Goal: Task Accomplishment & Management: Manage account settings

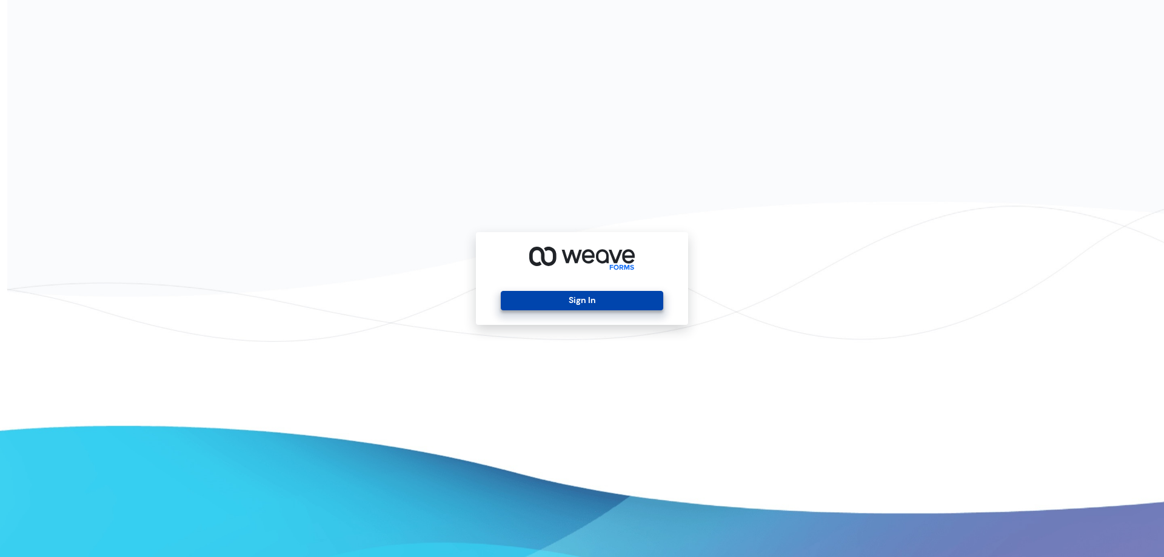
click at [605, 293] on button "Sign In" at bounding box center [582, 300] width 162 height 19
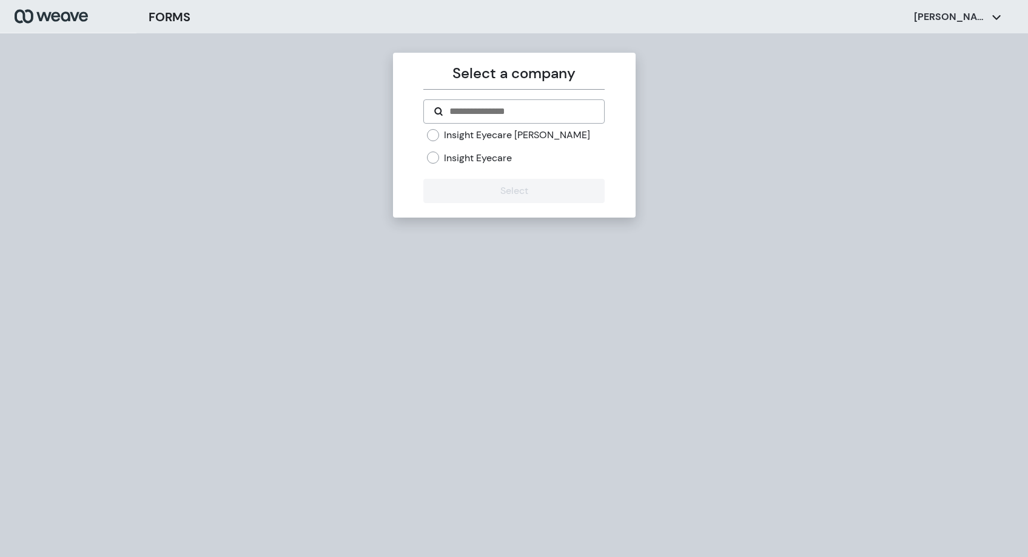
click at [507, 155] on label "Insight Eyecare" at bounding box center [478, 158] width 68 height 13
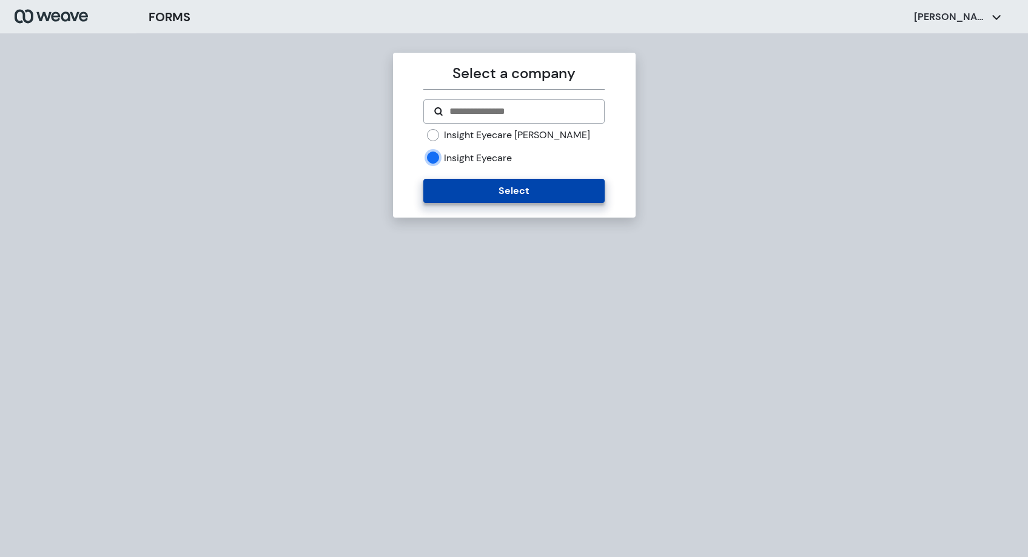
click at [520, 185] on button "Select" at bounding box center [513, 191] width 181 height 24
